Goal: Book appointment/travel/reservation

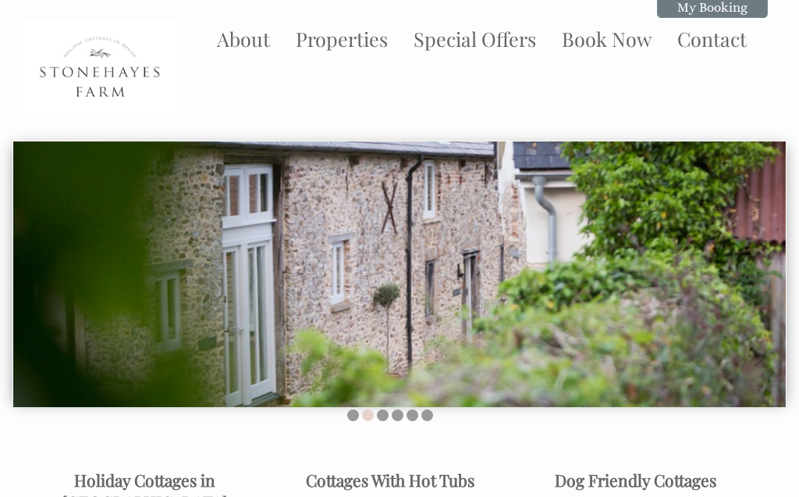
click at [602, 52] on link "Book Now" at bounding box center [607, 39] width 90 height 26
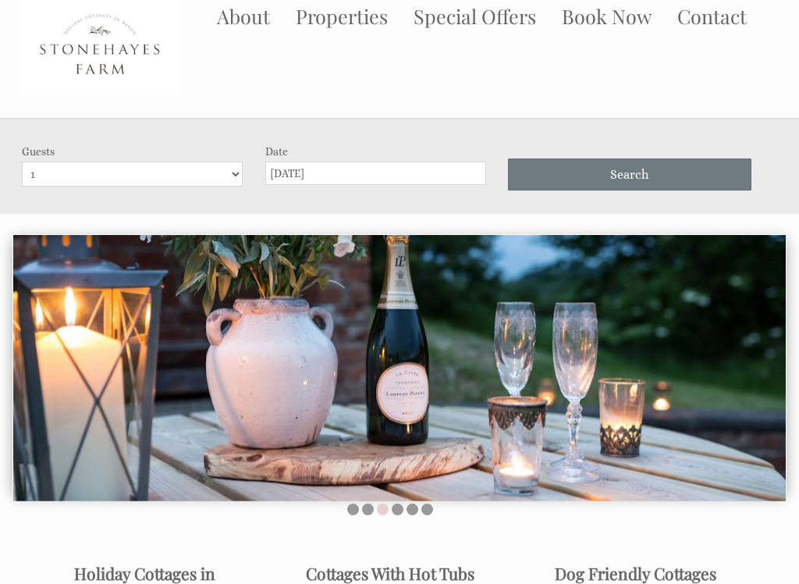
scroll to position [23, 0]
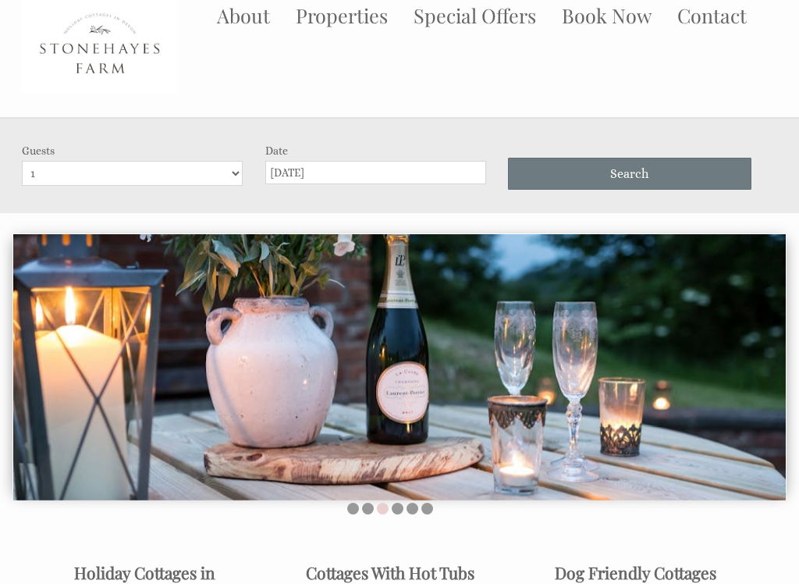
click at [230, 168] on select "1 2 3 4 5 6 7 8 9 10 11 12 13 14 15 16" at bounding box center [132, 173] width 221 height 25
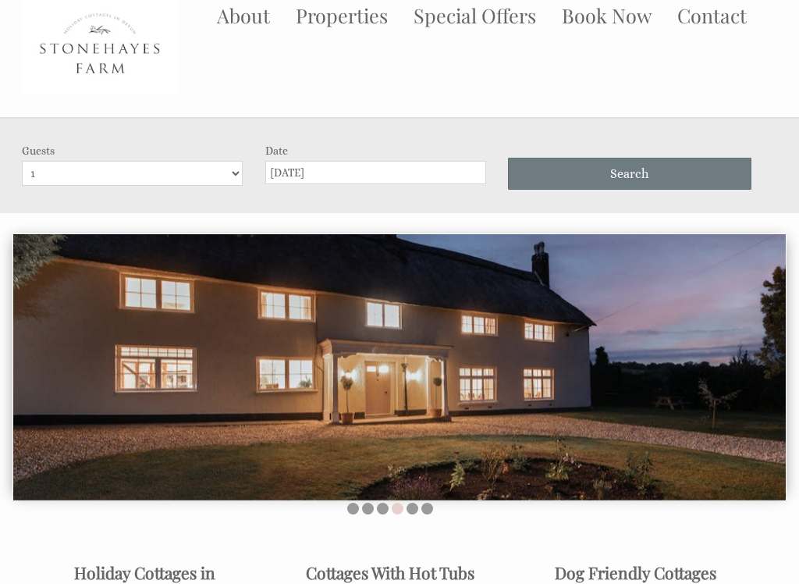
click at [362, 16] on link "Properties" at bounding box center [342, 15] width 92 height 26
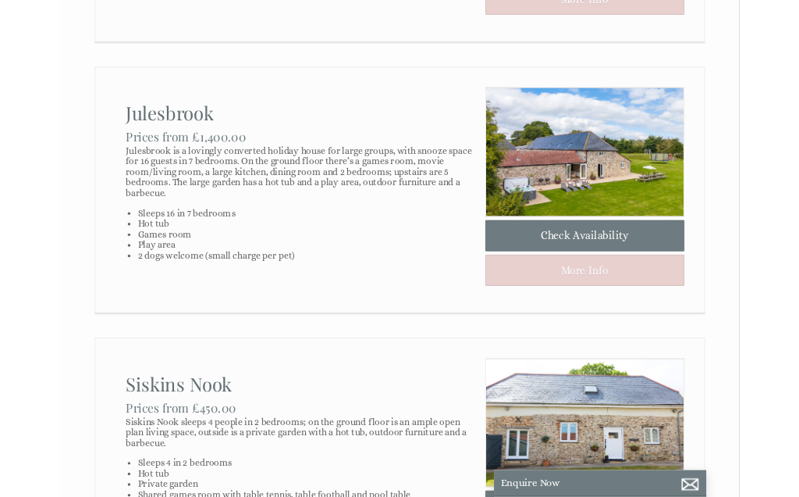
scroll to position [735, 0]
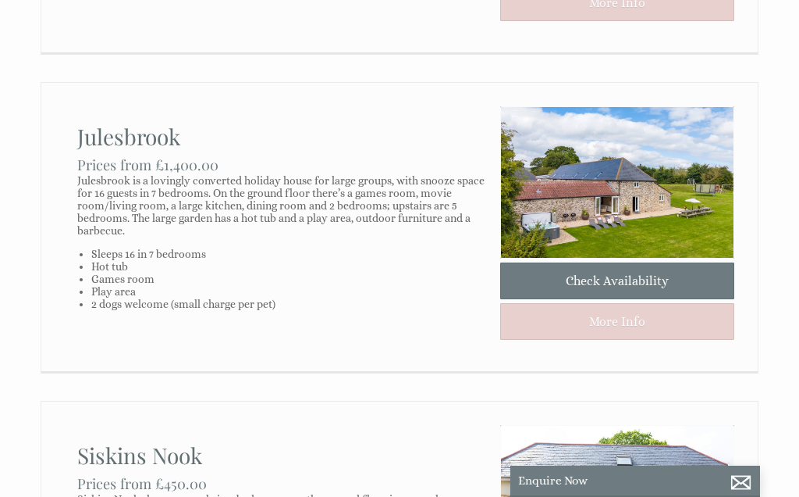
click at [614, 279] on link "Check Availability" at bounding box center [617, 280] width 234 height 37
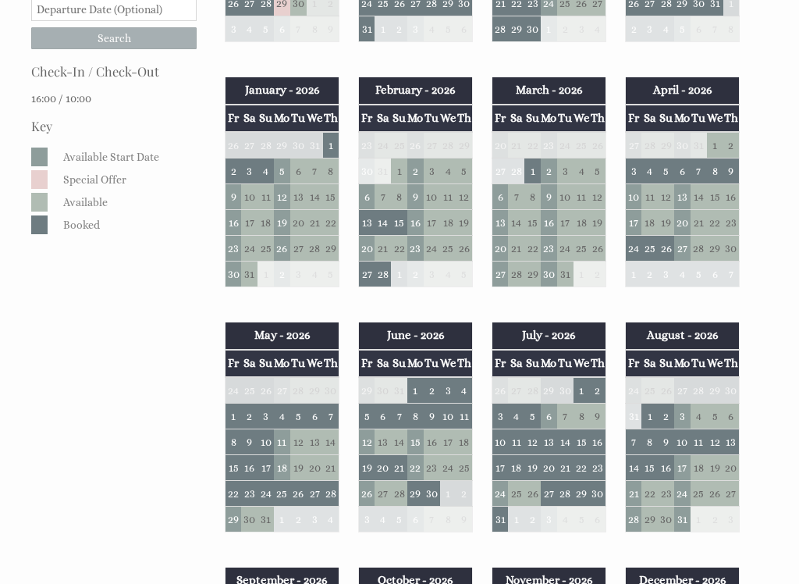
scroll to position [398, 0]
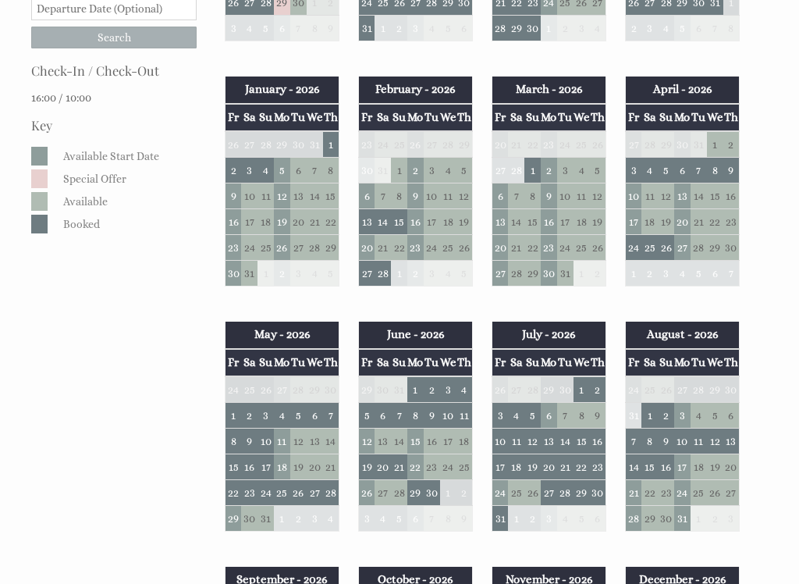
click at [361, 415] on td "5" at bounding box center [367, 415] width 16 height 26
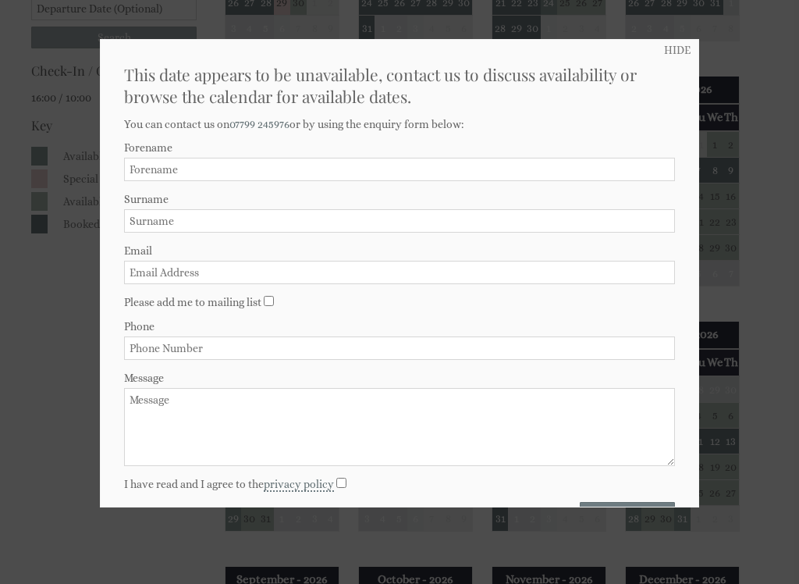
click at [669, 38] on div at bounding box center [399, 292] width 799 height 584
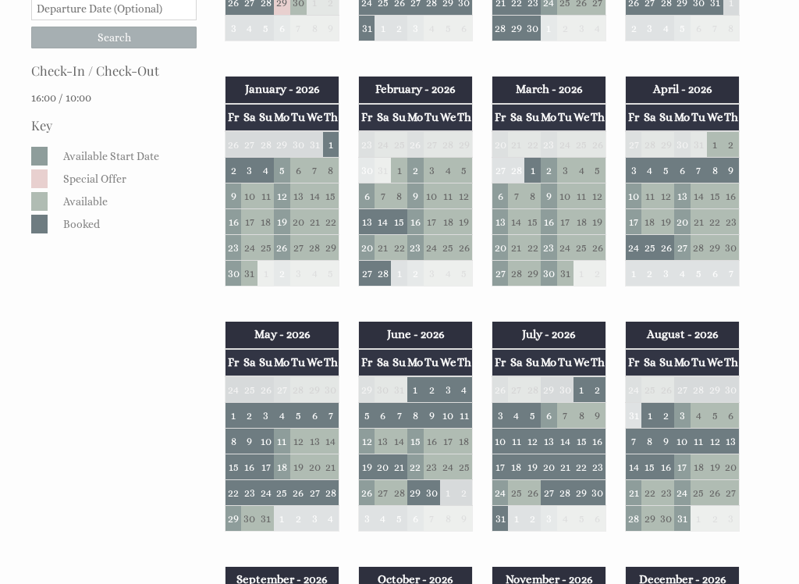
click at [367, 437] on td "12" at bounding box center [367, 441] width 16 height 26
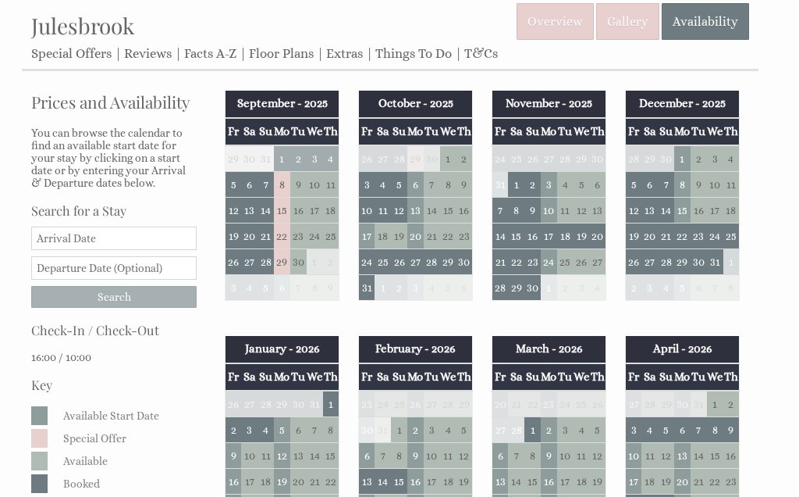
scroll to position [0, 0]
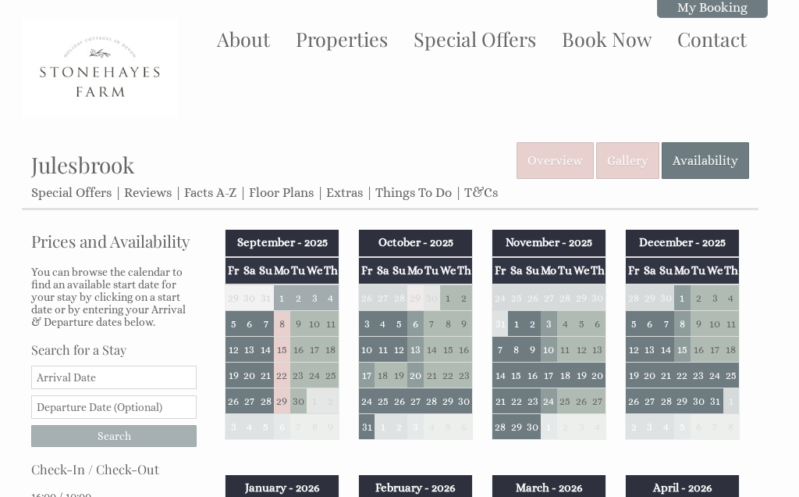
click at [141, 446] on input "Search" at bounding box center [114, 436] width 166 height 22
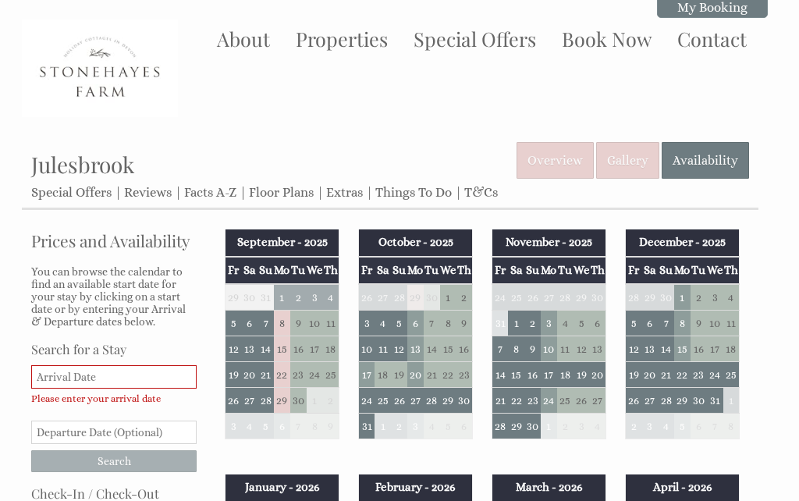
click at [756, 109] on div "About Properties Special Offers Book Now Contact My Booking My Booking" at bounding box center [390, 69] width 756 height 98
